Goal: Task Accomplishment & Management: Use online tool/utility

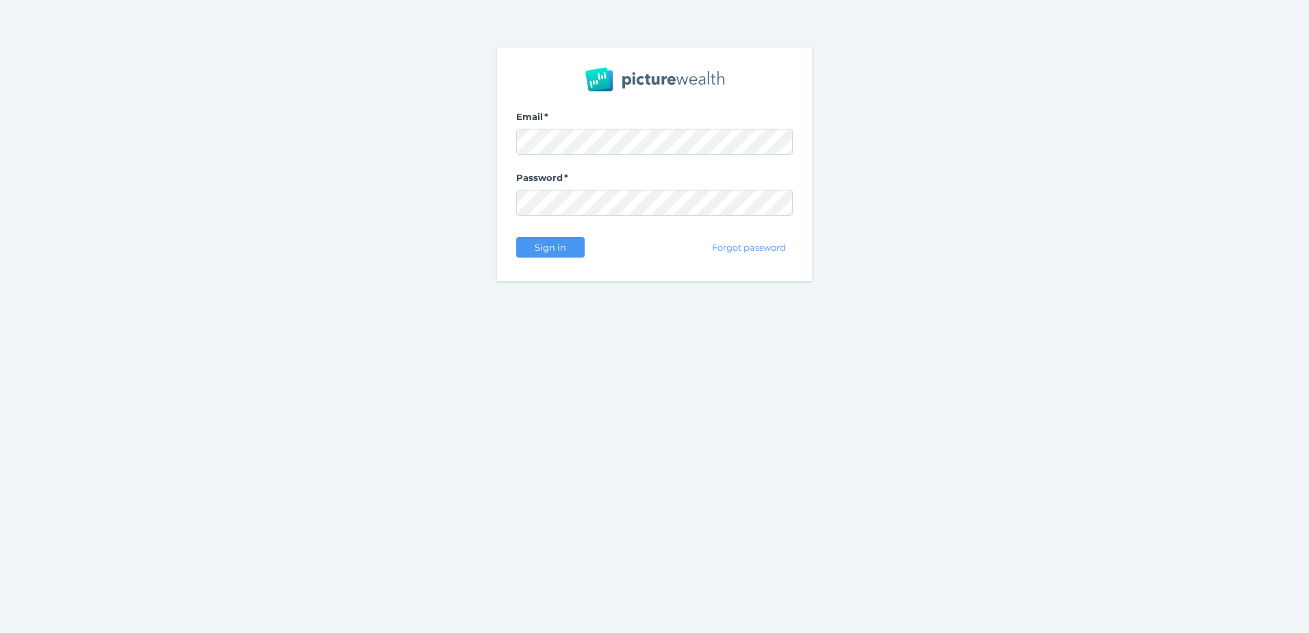
select select "25"
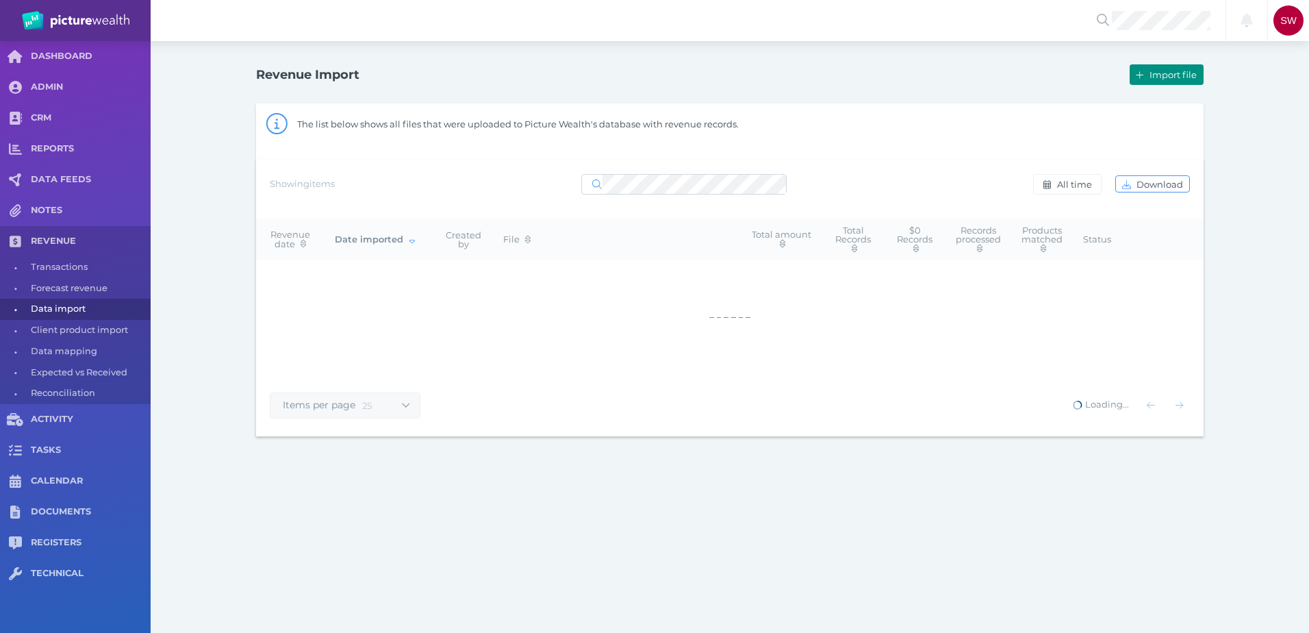
click at [1143, 78] on icon "button" at bounding box center [1140, 75] width 8 height 9
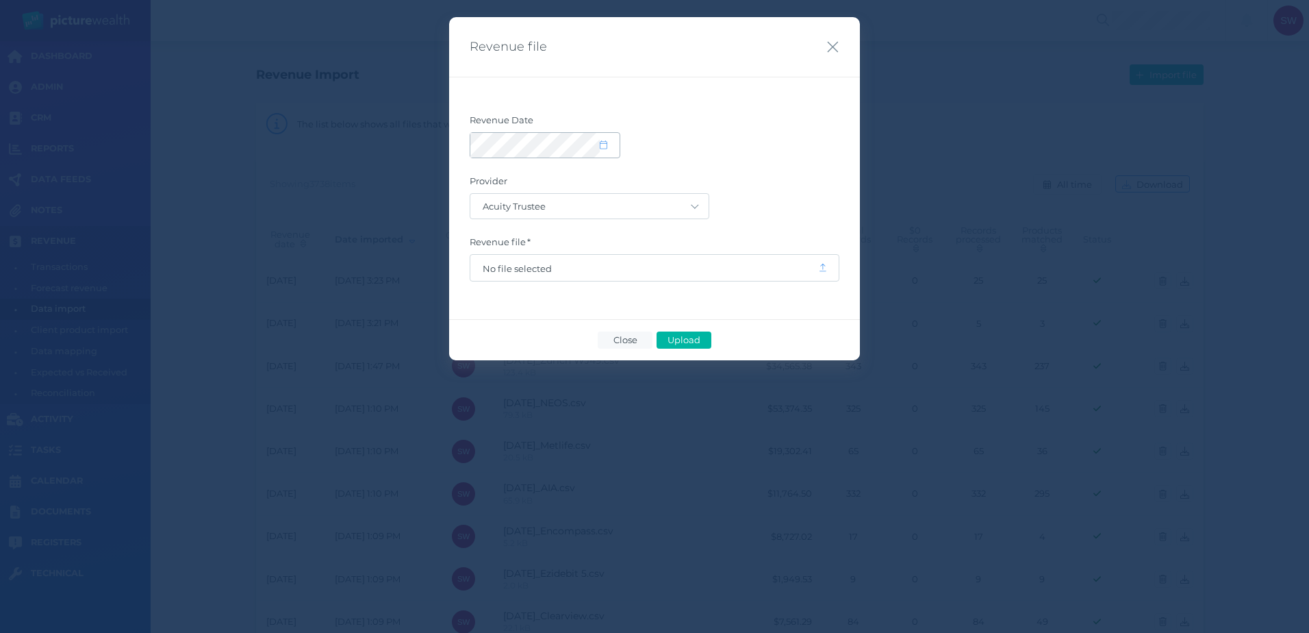
click at [601, 149] on icon at bounding box center [604, 144] width 8 height 9
select select "8"
select select "2025"
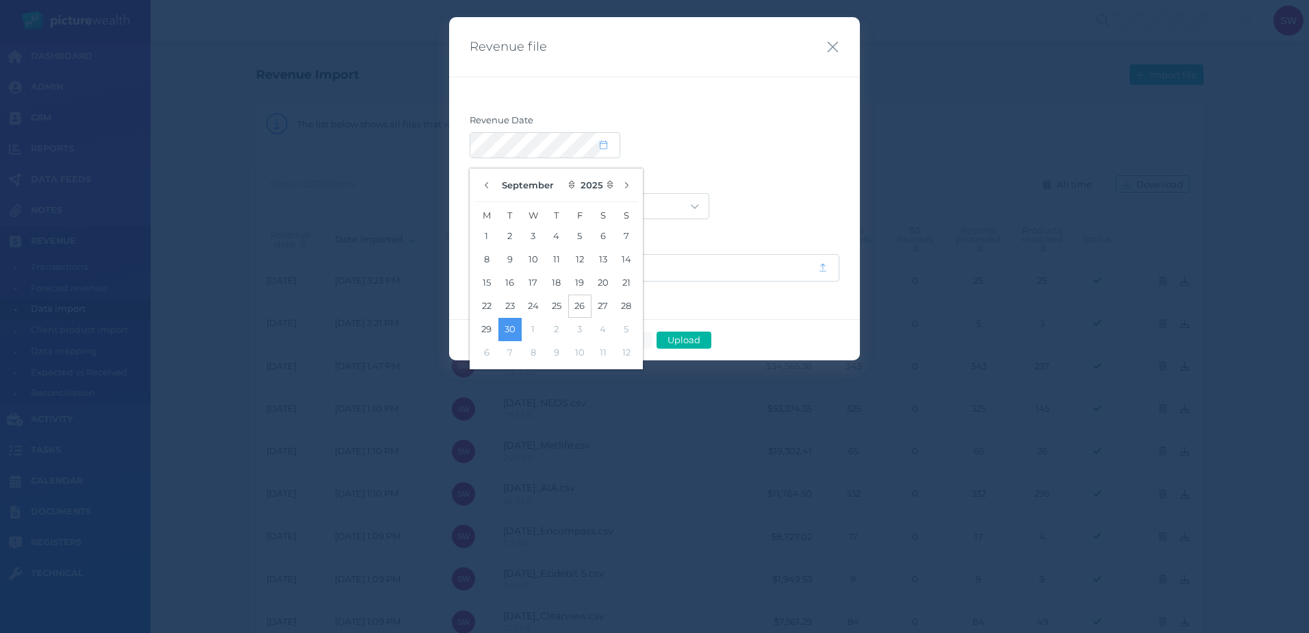
click at [580, 303] on button "26" at bounding box center [579, 305] width 23 height 23
click at [714, 141] on div at bounding box center [655, 145] width 370 height 26
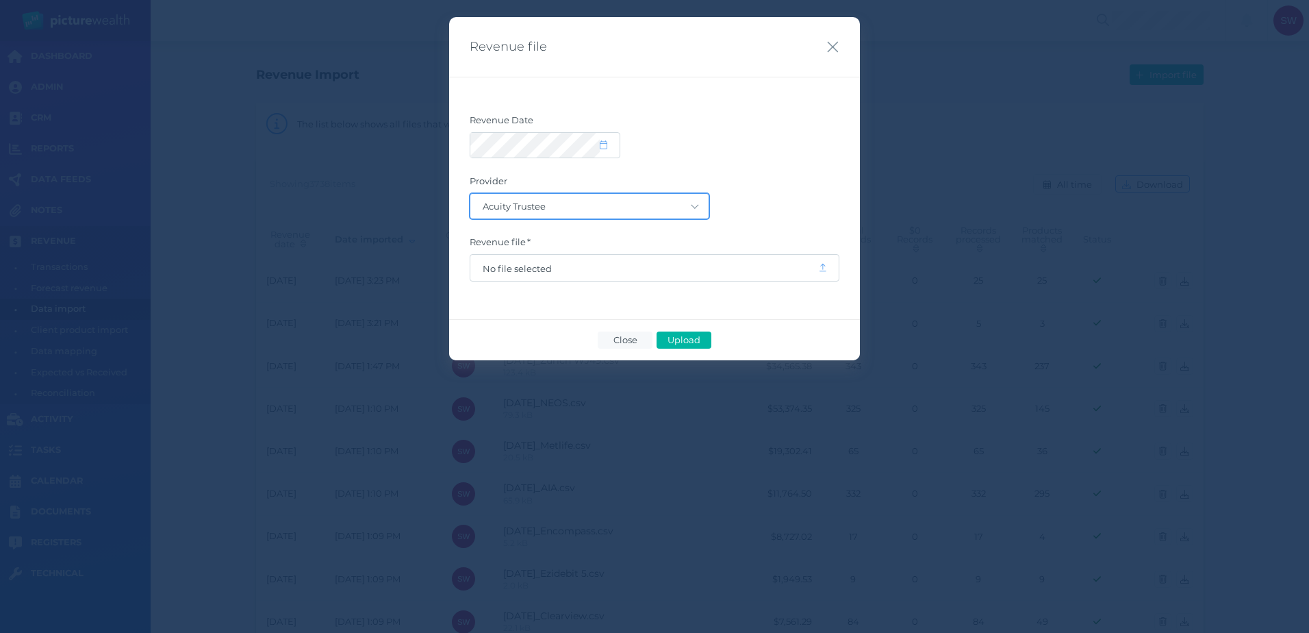
click at [666, 203] on select "Acuity Trustee AIA Australia AMG Super AMP ASGARD Asteron Life Australian Retir…" at bounding box center [590, 206] width 238 height 25
select select "68"
click at [471, 194] on select "Acuity Trustee AIA Australia AMG Super AMP ASGARD Asteron Life Australian Retir…" at bounding box center [590, 206] width 238 height 25
click at [618, 280] on span "No file selected" at bounding box center [645, 268] width 348 height 26
click at [616, 274] on span "No file selected" at bounding box center [645, 268] width 348 height 26
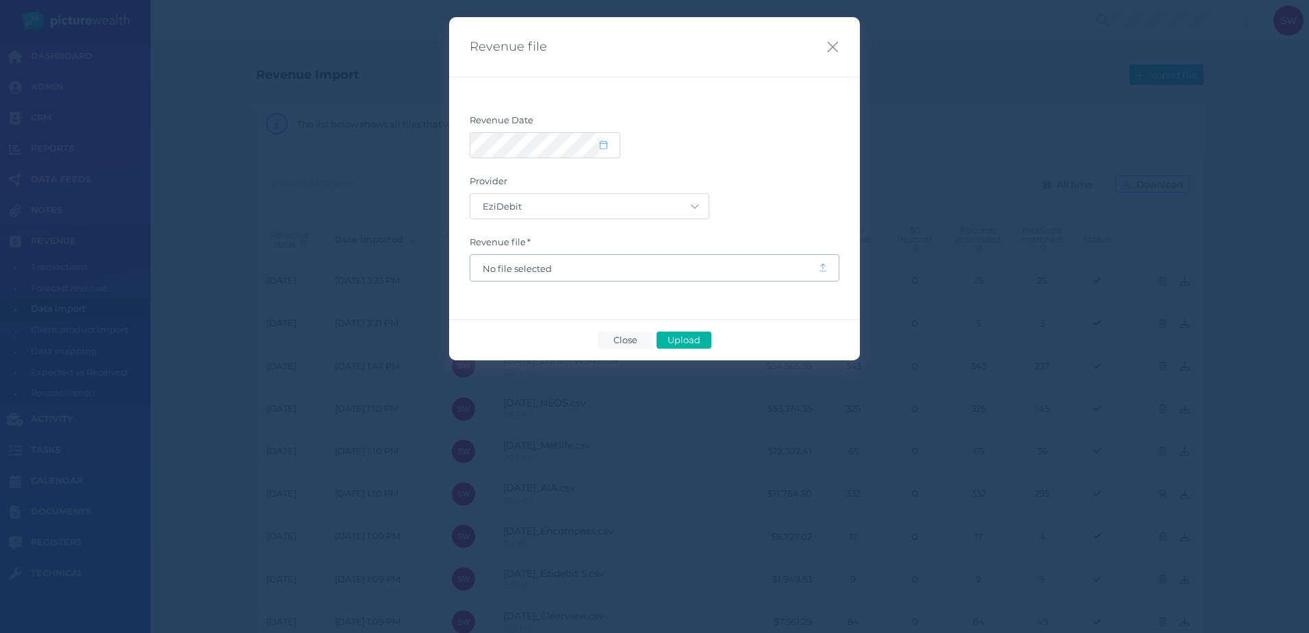
click at [825, 268] on icon at bounding box center [823, 267] width 7 height 9
click at [775, 221] on form "Revenue Date Provider Acuity Trustee AIA Australia AMG Super AMP ASGARD Asteron…" at bounding box center [655, 197] width 370 height 167
click at [534, 275] on span "No file selected" at bounding box center [645, 268] width 348 height 26
click at [531, 266] on span "No file selected" at bounding box center [644, 268] width 323 height 11
click at [702, 342] on span "Upload" at bounding box center [684, 339] width 45 height 11
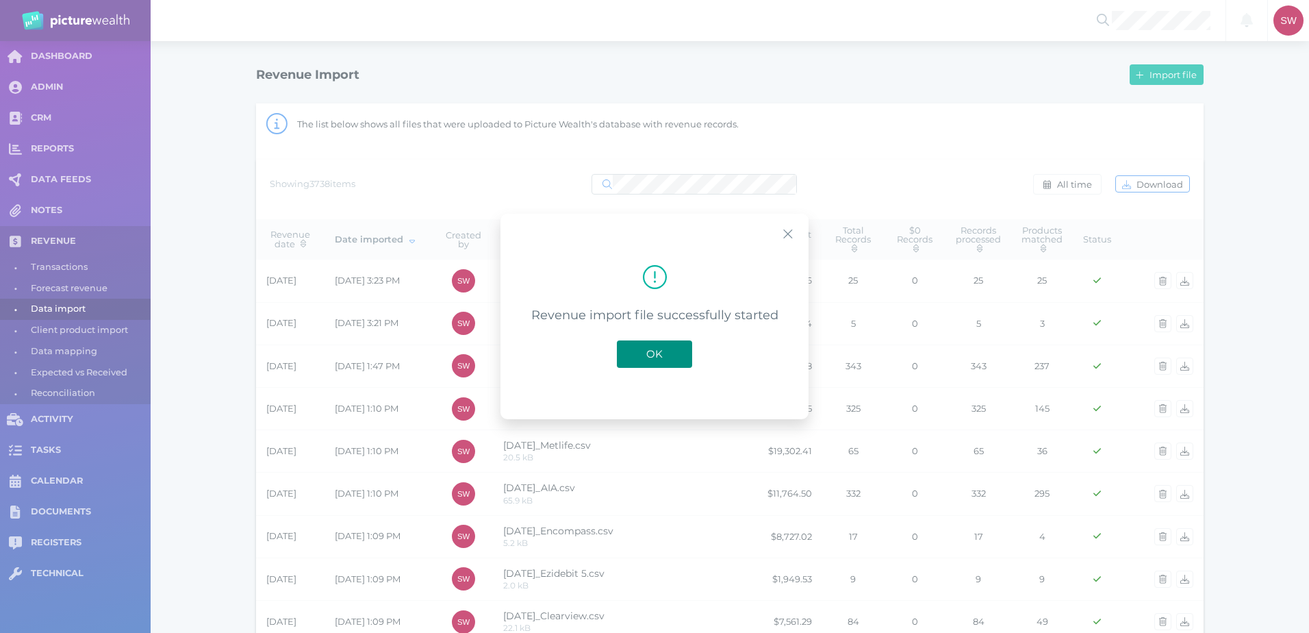
drag, startPoint x: 673, startPoint y: 353, endPoint x: 612, endPoint y: 374, distance: 65.2
click at [673, 353] on button "OK" at bounding box center [654, 353] width 75 height 27
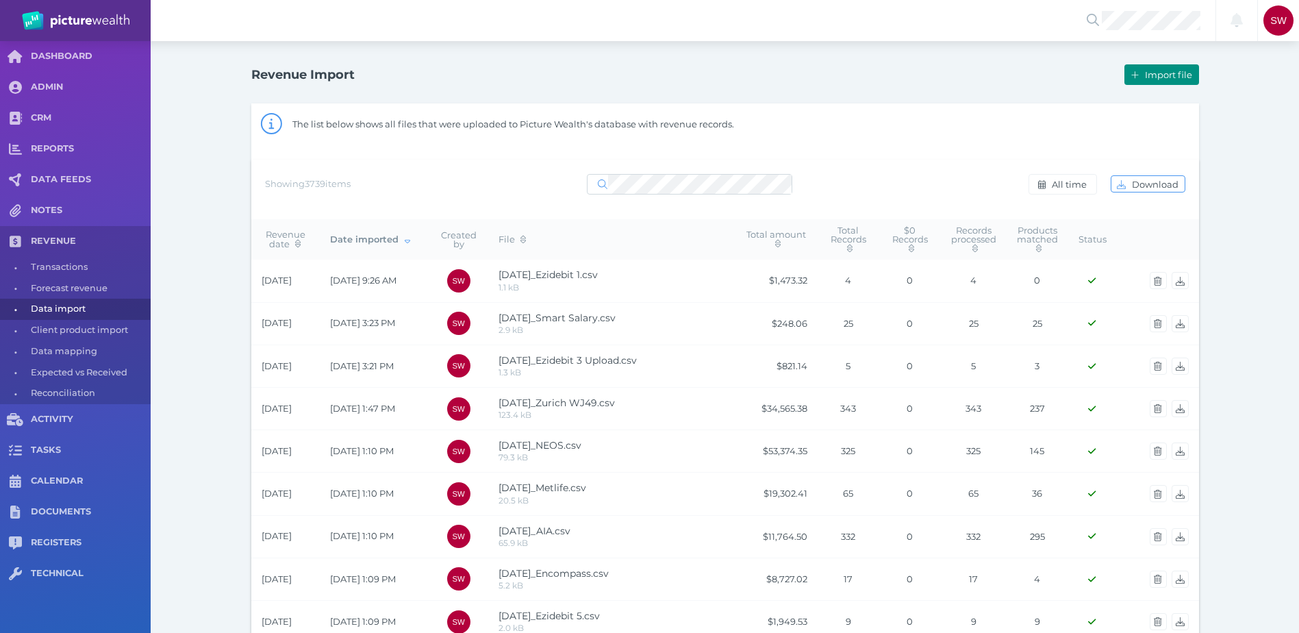
click at [1146, 79] on span "Import file" at bounding box center [1170, 74] width 56 height 11
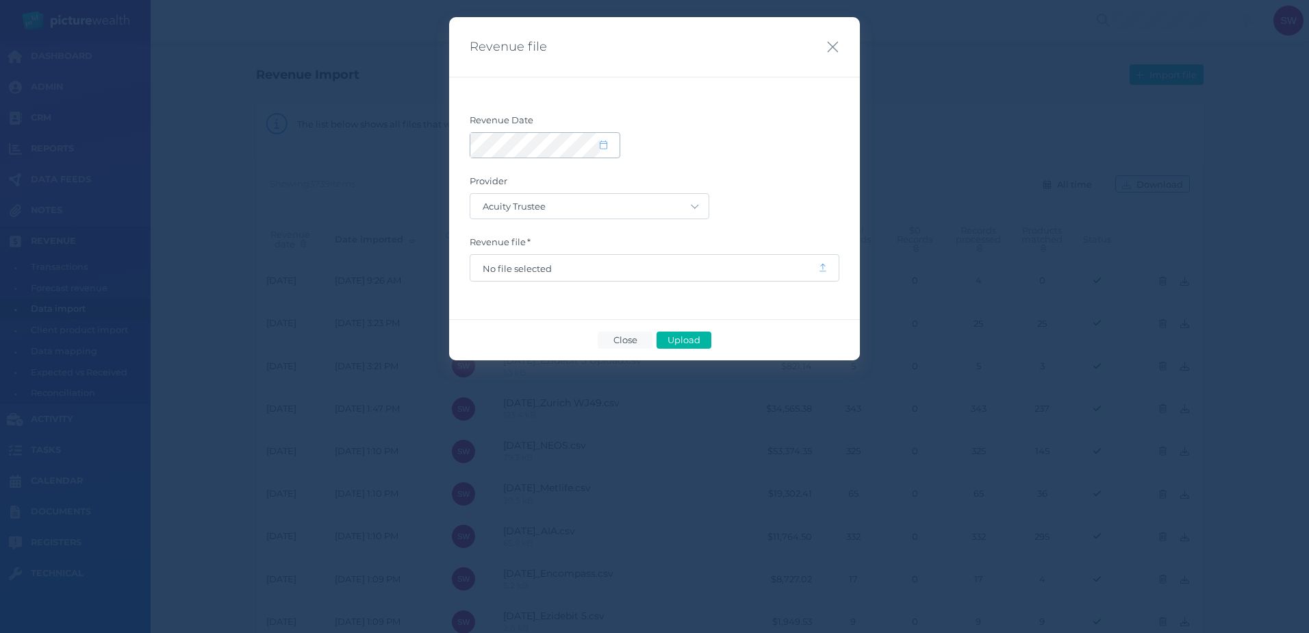
click at [600, 142] on icon at bounding box center [604, 144] width 8 height 9
select select "8"
select select "2025"
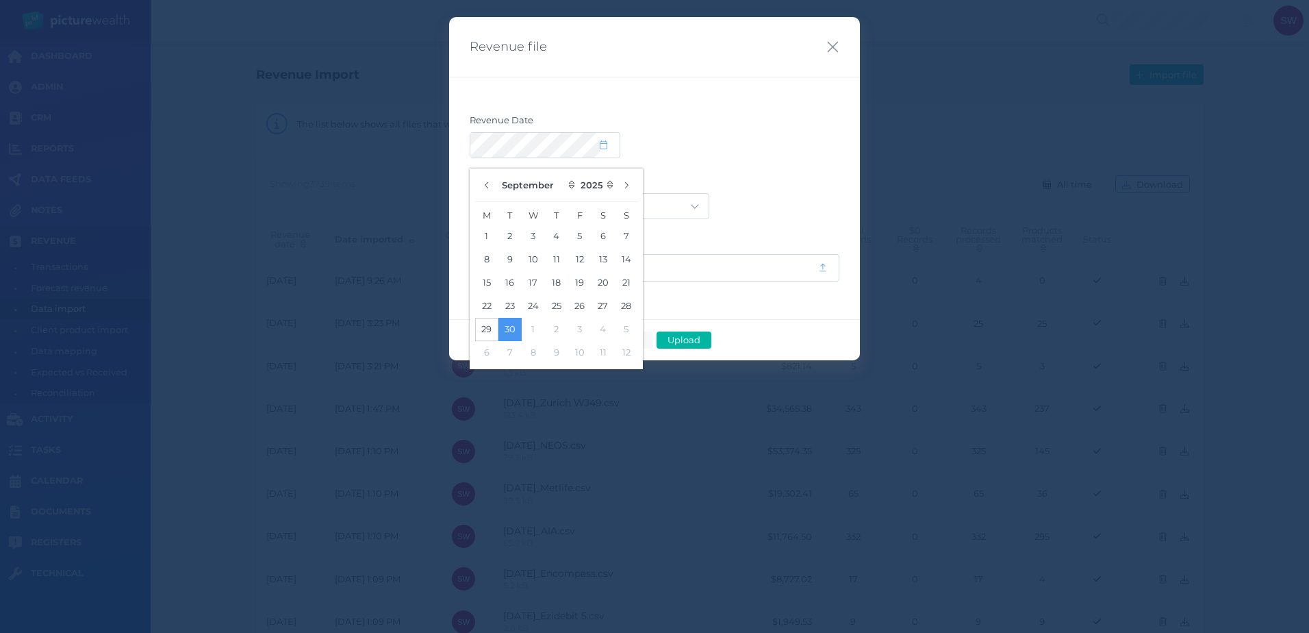
click at [481, 331] on button "29" at bounding box center [486, 329] width 23 height 23
click at [729, 155] on div at bounding box center [655, 145] width 370 height 26
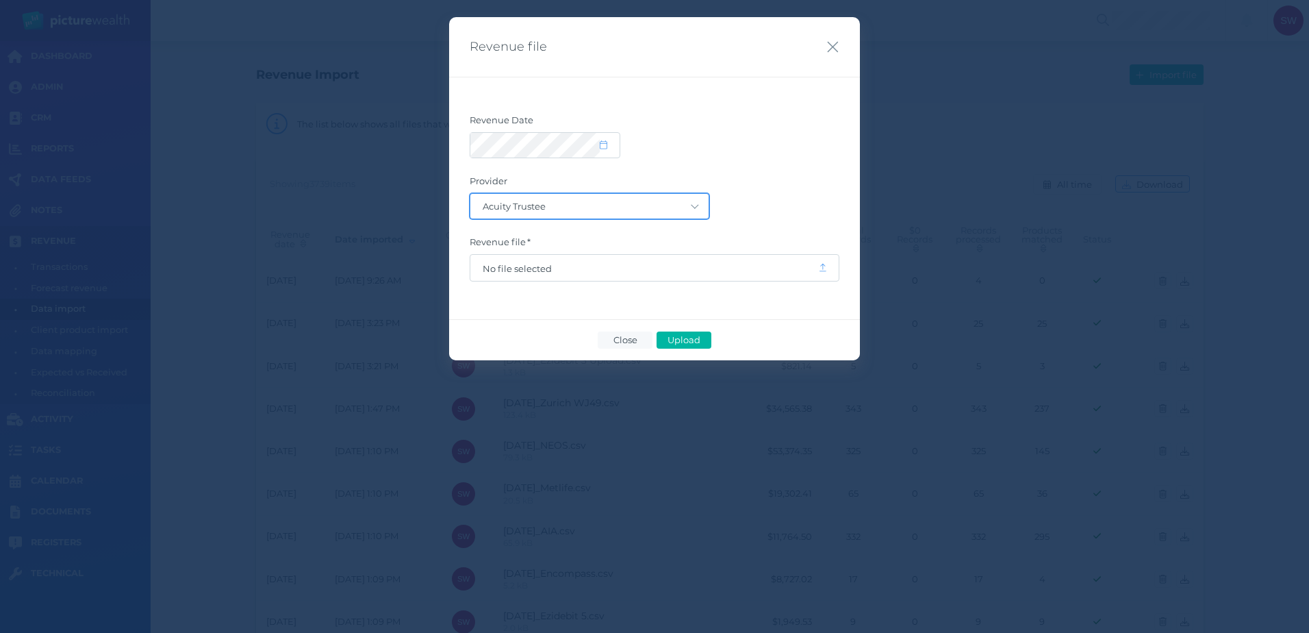
click at [669, 206] on select "Acuity Trustee AIA Australia AMG Super AMP ASGARD Asteron Life Australian Retir…" at bounding box center [590, 206] width 238 height 25
select select "68"
click at [471, 194] on select "Acuity Trustee AIA Australia AMG Super AMP ASGARD Asteron Life Australian Retir…" at bounding box center [590, 206] width 238 height 25
click at [684, 270] on span "No file selected" at bounding box center [644, 268] width 323 height 11
click at [684, 341] on span "Upload" at bounding box center [684, 339] width 45 height 11
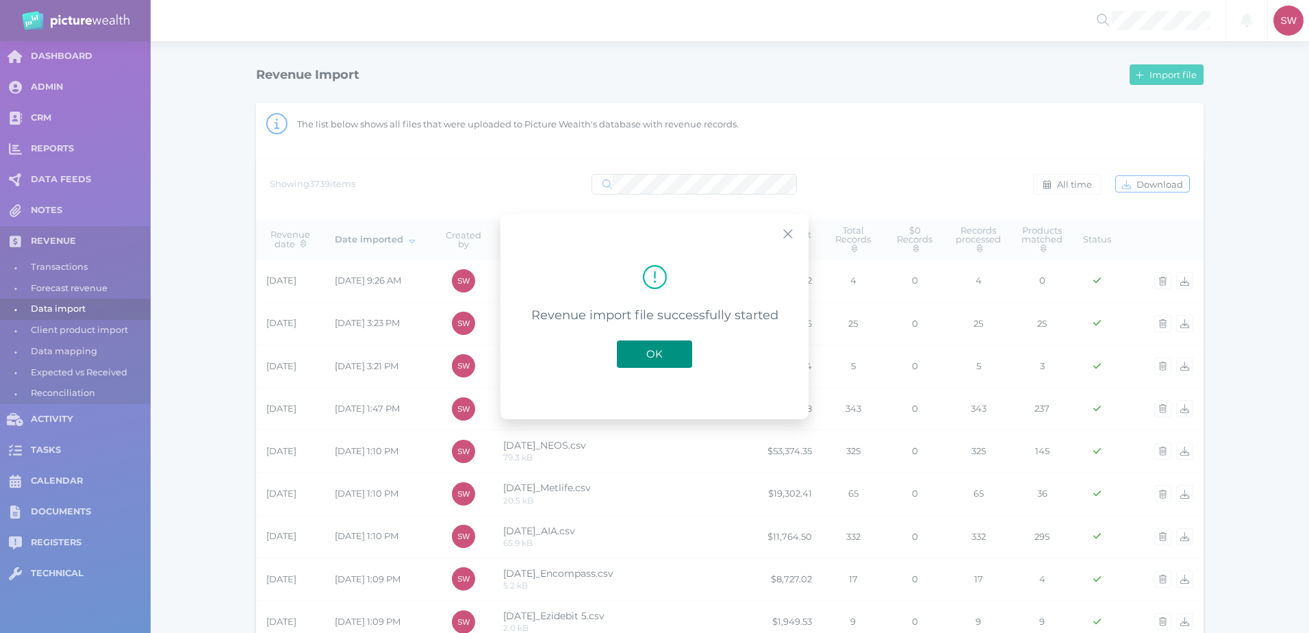
click at [666, 351] on span "OK" at bounding box center [655, 353] width 30 height 13
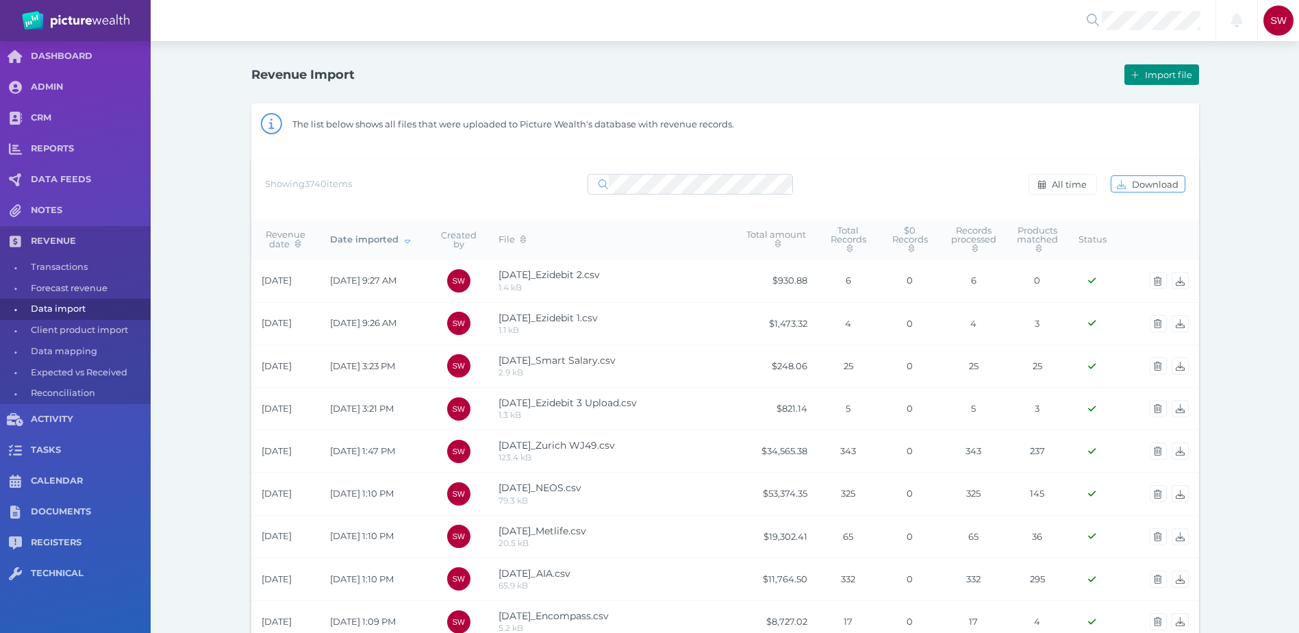
click at [1159, 68] on button "Import file" at bounding box center [1162, 74] width 74 height 21
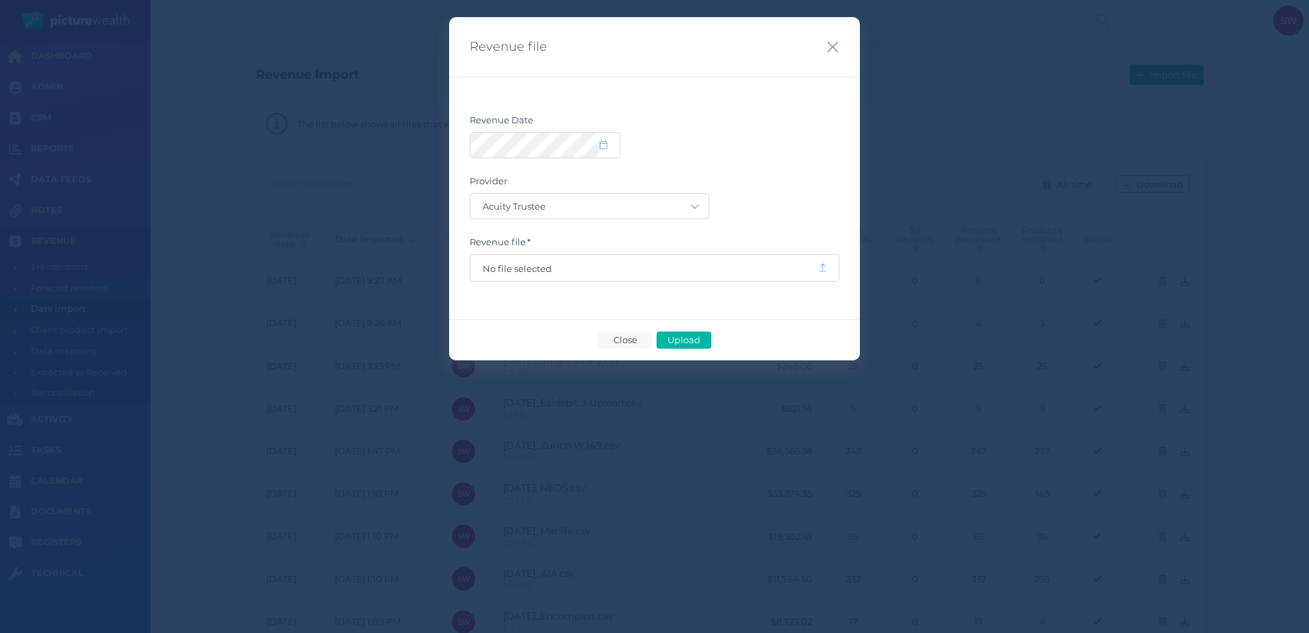
click at [1159, 68] on div "Revenue file Revenue Date Provider Acuity Trustee AIA [GEOGRAPHIC_DATA] AMG Sup…" at bounding box center [654, 316] width 1309 height 633
click at [601, 148] on icon at bounding box center [604, 144] width 8 height 9
select select "8"
select select "2025"
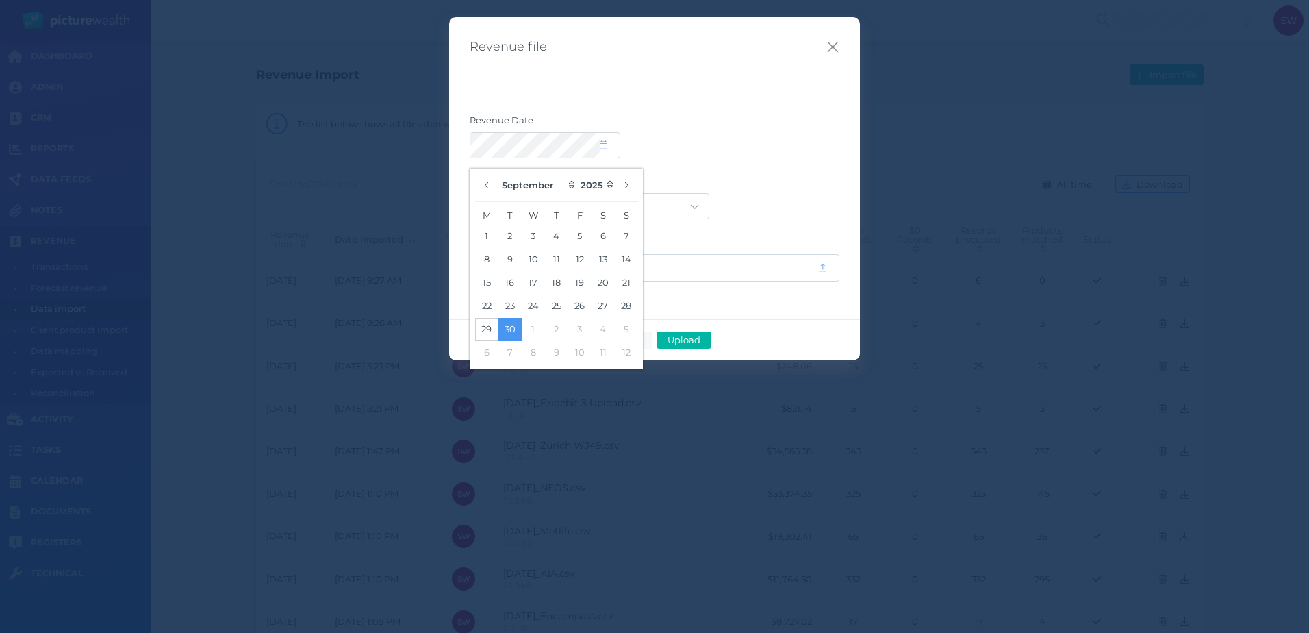
click at [490, 321] on button "29" at bounding box center [486, 329] width 23 height 23
drag, startPoint x: 798, startPoint y: 160, endPoint x: 680, endPoint y: 210, distance: 127.7
click at [794, 162] on form "Revenue Date Provider Acuity Trustee AIA Australia AMG Super AMP ASGARD Asteron…" at bounding box center [655, 197] width 370 height 167
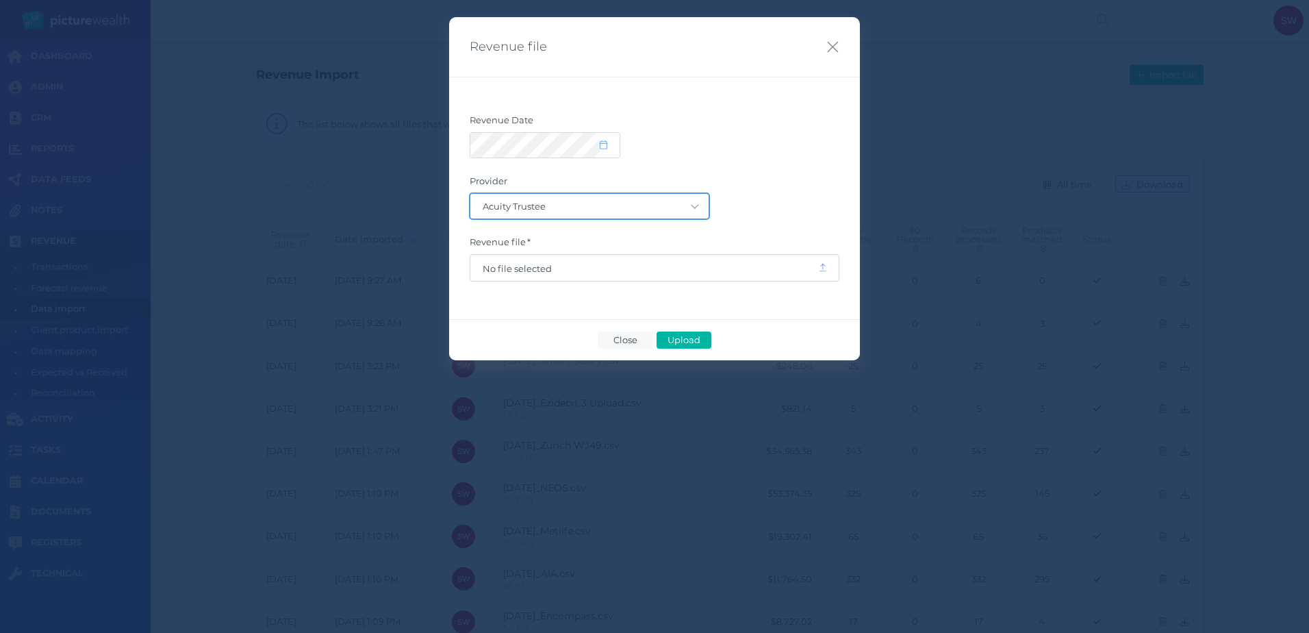
click at [653, 210] on select "Acuity Trustee AIA Australia AMG Super AMP ASGARD Asteron Life Australian Retir…" at bounding box center [590, 206] width 238 height 25
select select "119"
click at [471, 194] on select "Acuity Trustee AIA Australia AMG Super AMP ASGARD Asteron Life Australian Retir…" at bounding box center [590, 206] width 238 height 25
click at [574, 269] on span "No file selected" at bounding box center [644, 268] width 323 height 11
click at [704, 342] on span "Upload" at bounding box center [684, 339] width 45 height 11
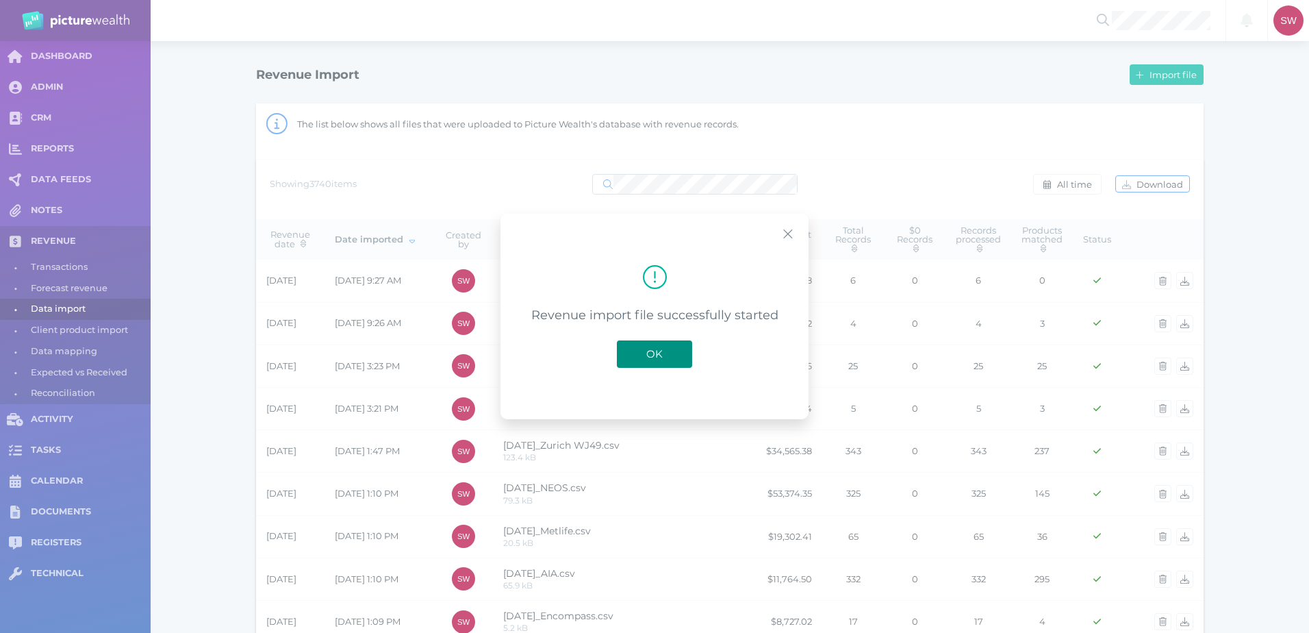
click at [643, 345] on button "OK" at bounding box center [654, 353] width 75 height 27
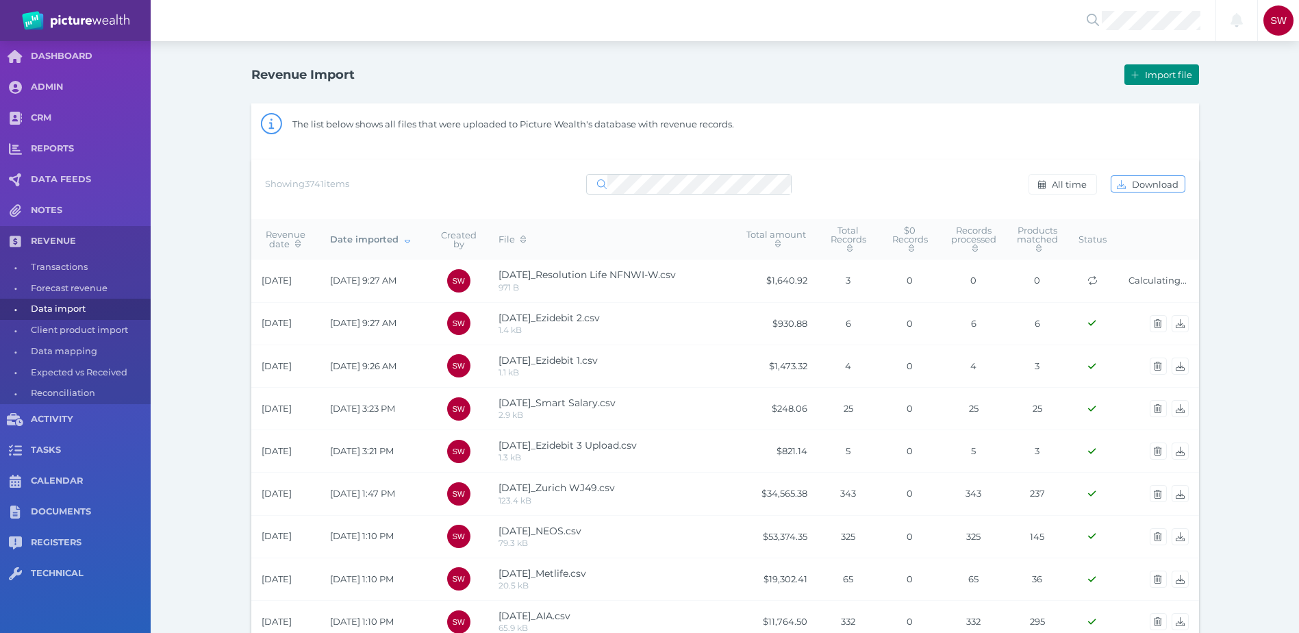
click at [1173, 79] on span "Import file" at bounding box center [1170, 74] width 56 height 11
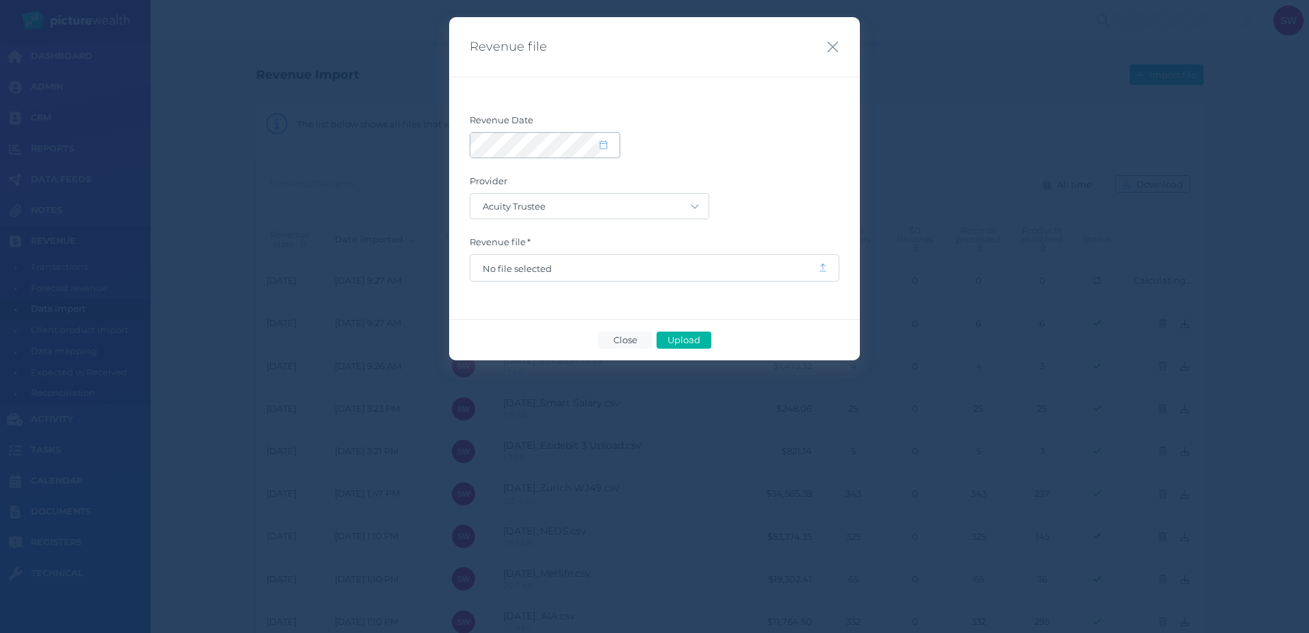
click at [607, 144] on icon at bounding box center [604, 144] width 8 height 9
select select "8"
select select "2025"
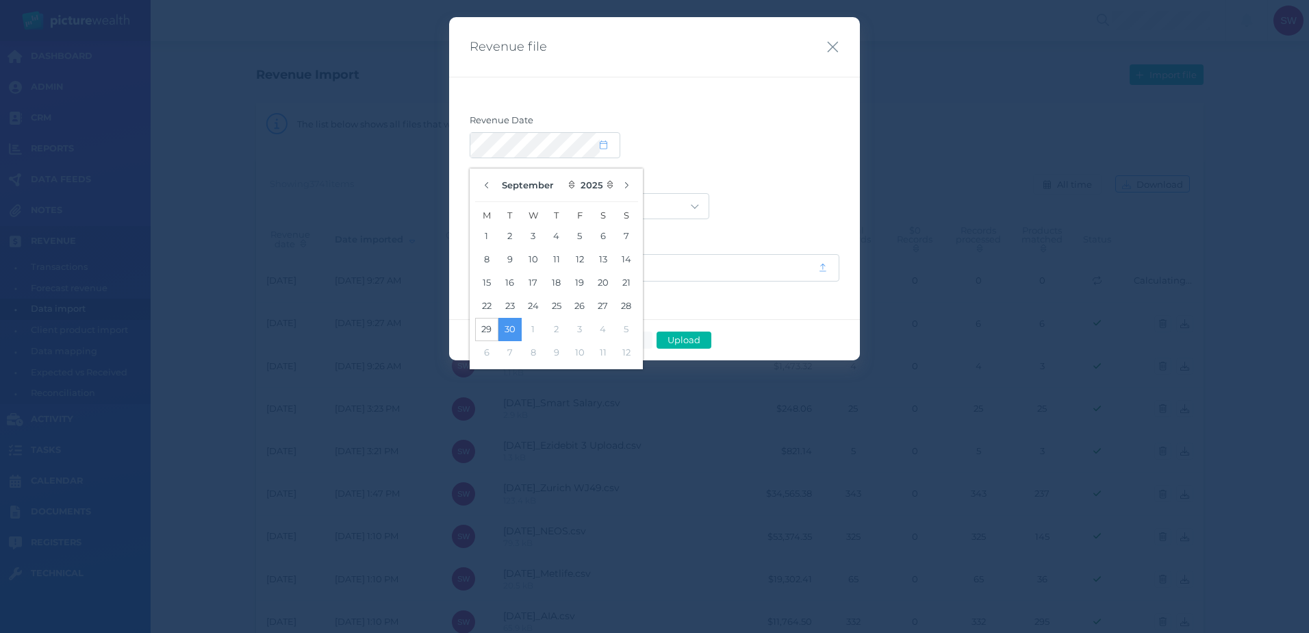
click at [484, 331] on button "29" at bounding box center [486, 329] width 23 height 23
click at [800, 167] on form "Revenue Date Provider Acuity Trustee AIA Australia AMG Super AMP ASGARD Asteron…" at bounding box center [655, 197] width 370 height 167
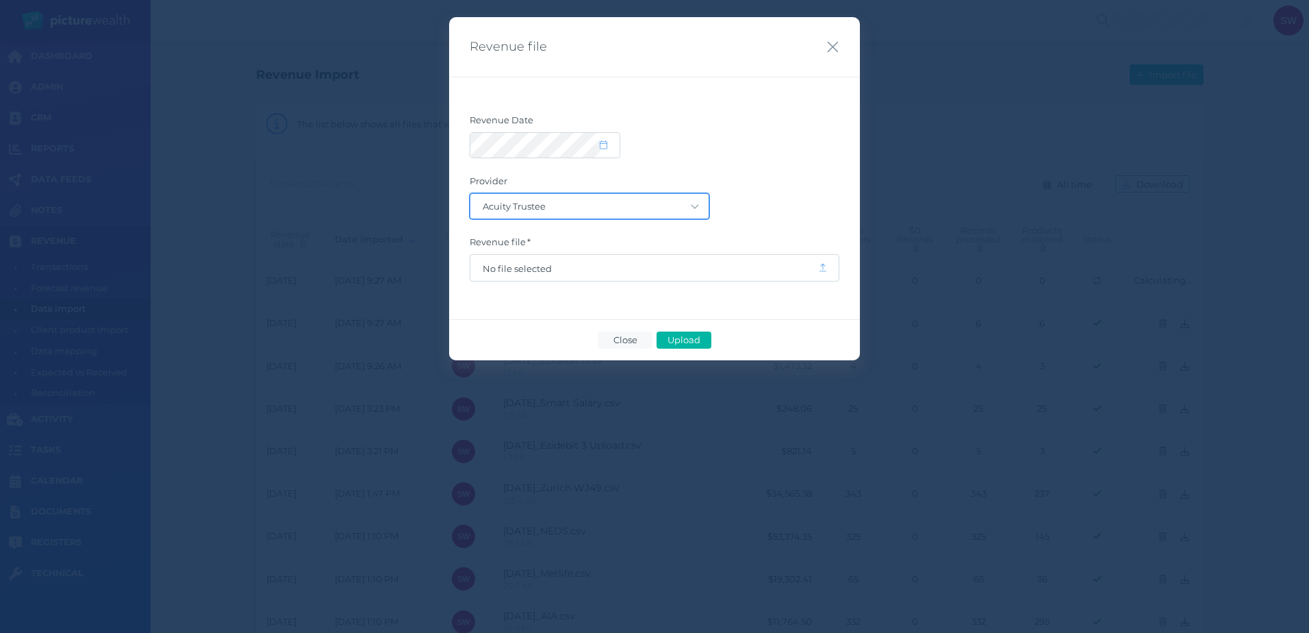
click at [677, 207] on select "Acuity Trustee AIA Australia AMG Super AMP ASGARD Asteron Life Australian Retir…" at bounding box center [590, 206] width 238 height 25
select select "104"
click at [471, 194] on select "Acuity Trustee AIA Australia AMG Super AMP ASGARD Asteron Life Australian Retir…" at bounding box center [590, 206] width 238 height 25
click at [597, 270] on span "No file selected" at bounding box center [644, 268] width 323 height 11
click at [690, 335] on span "Upload" at bounding box center [684, 339] width 45 height 11
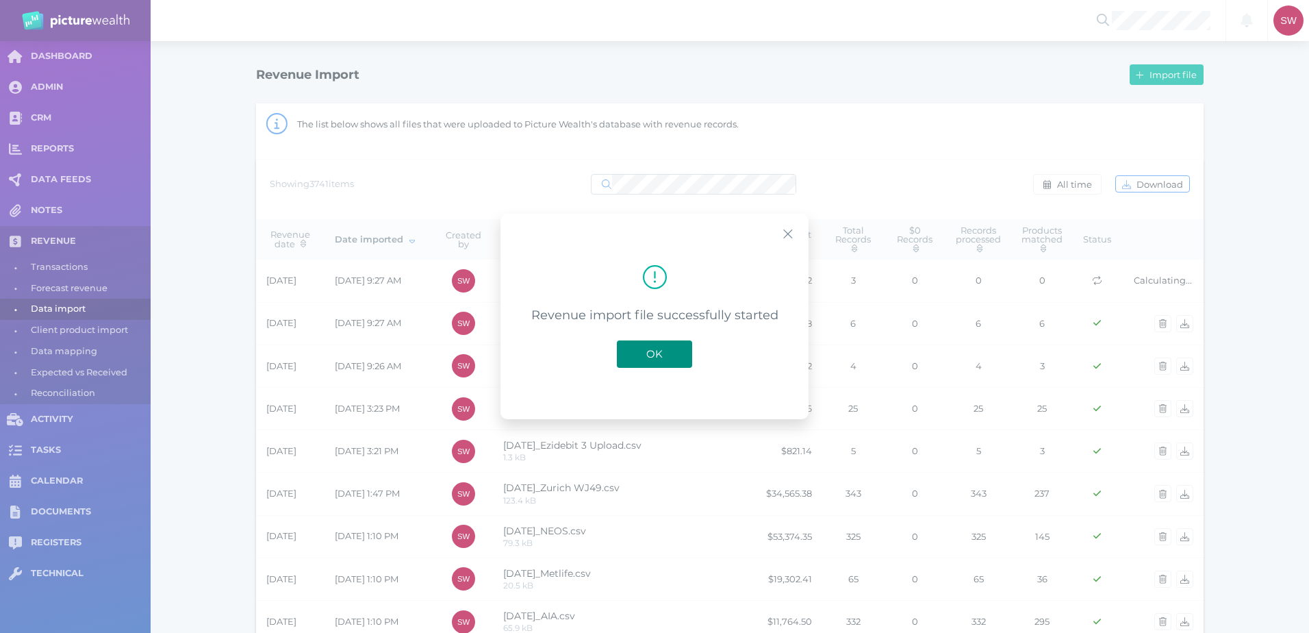
click at [683, 360] on button "OK" at bounding box center [654, 353] width 75 height 27
